Goal: Use online tool/utility: Utilize a website feature to perform a specific function

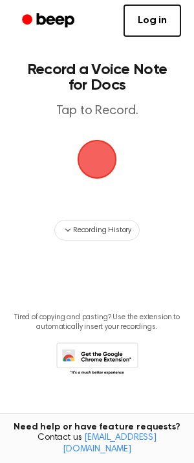
click at [97, 165] on span "button" at bounding box center [96, 159] width 39 height 39
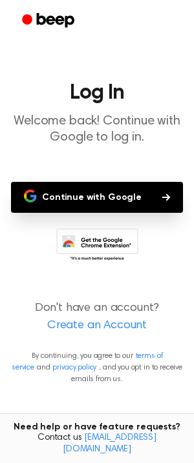
click at [102, 189] on button "Continue with Google" at bounding box center [97, 197] width 172 height 31
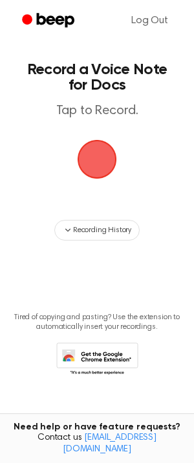
click at [103, 157] on span "button" at bounding box center [97, 160] width 42 height 42
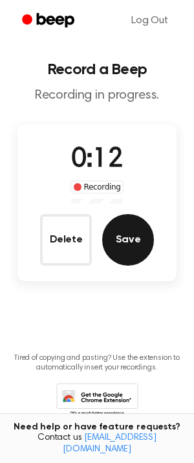
click at [135, 243] on button "Save" at bounding box center [128, 240] width 52 height 52
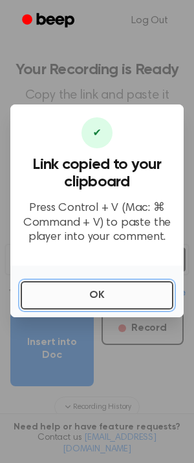
click at [133, 298] on button "OK" at bounding box center [97, 295] width 152 height 28
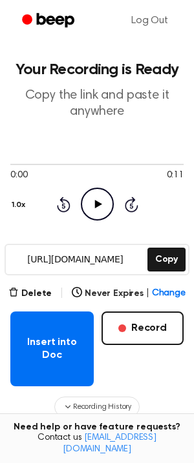
click at [98, 203] on icon at bounding box center [97, 204] width 7 height 8
click at [97, 203] on icon at bounding box center [97, 204] width 6 height 8
click at [97, 206] on icon at bounding box center [97, 204] width 7 height 8
click at [97, 206] on icon "Pause Audio" at bounding box center [97, 204] width 33 height 33
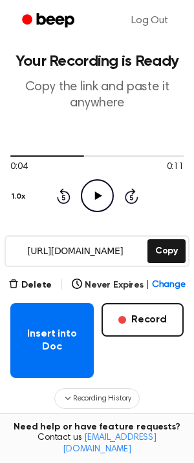
scroll to position [55, 0]
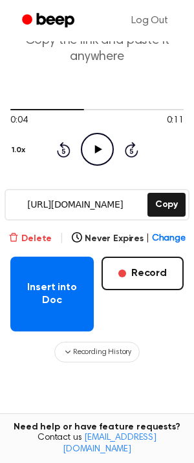
click at [41, 235] on button "Delete" at bounding box center [29, 239] width 43 height 14
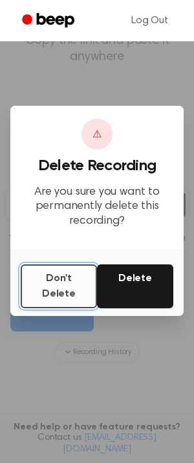
click at [68, 285] on button "Don't Delete" at bounding box center [59, 287] width 76 height 44
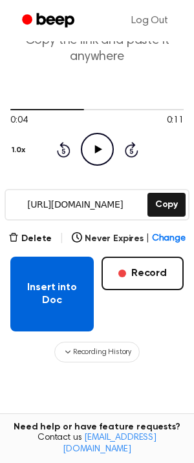
click at [50, 292] on button "Insert into Doc" at bounding box center [51, 294] width 83 height 75
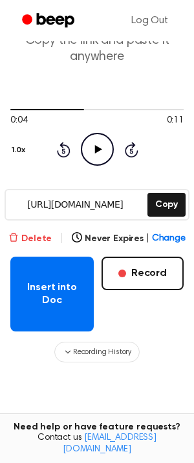
click at [42, 240] on button "Delete" at bounding box center [29, 239] width 43 height 14
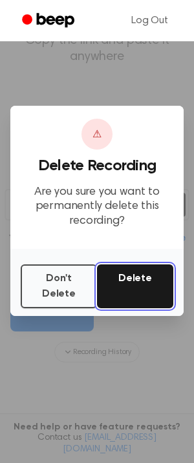
click at [146, 288] on button "Delete" at bounding box center [135, 287] width 76 height 44
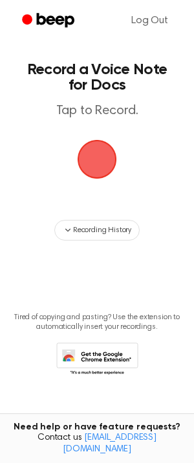
click at [97, 154] on span "button" at bounding box center [97, 160] width 70 height 70
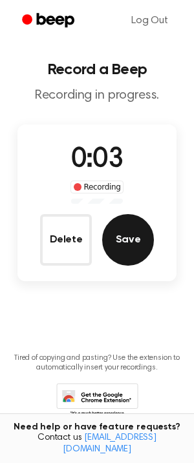
click at [132, 252] on button "Save" at bounding box center [128, 240] width 52 height 52
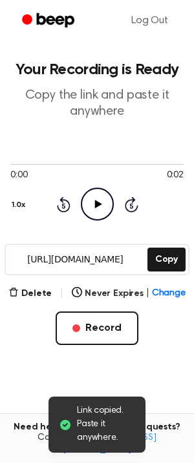
click at [94, 203] on icon "Play Audio" at bounding box center [97, 204] width 33 height 33
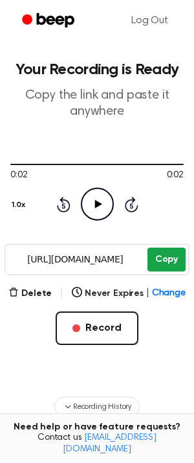
click at [154, 258] on button "Copy" at bounding box center [166, 260] width 38 height 24
